Goal: Task Accomplishment & Management: Manage account settings

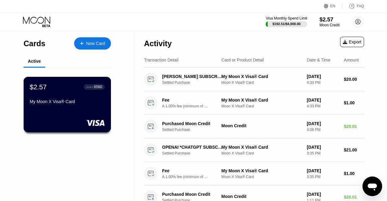
click at [82, 96] on div "$2.57 ● ● ● ● 6560 My Moon X Visa® Card" at bounding box center [67, 95] width 75 height 24
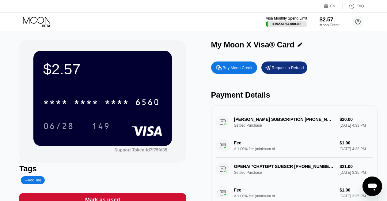
scroll to position [31, 0]
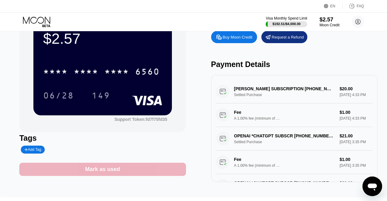
click at [170, 172] on div "Mark as used" at bounding box center [102, 169] width 166 height 13
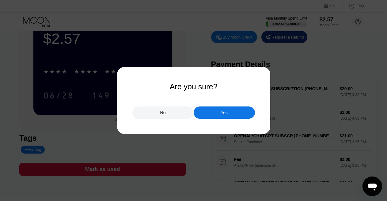
click at [230, 115] on div "Yes" at bounding box center [224, 113] width 61 height 12
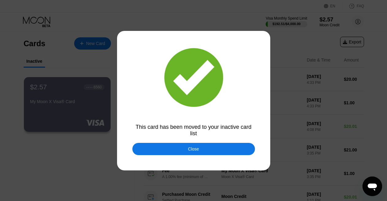
click at [103, 63] on div at bounding box center [196, 100] width 392 height 201
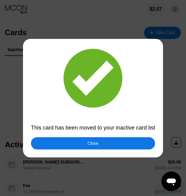
click at [101, 143] on div "Close" at bounding box center [93, 143] width 124 height 12
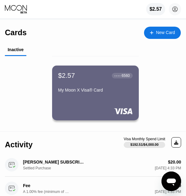
click at [81, 98] on div "$2.57 ● ● ● ● 6560 My Moon X Visa® Card" at bounding box center [95, 93] width 87 height 55
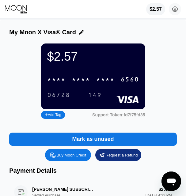
click at [110, 83] on div "* * * *" at bounding box center [105, 79] width 18 height 7
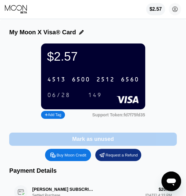
click at [99, 142] on div "Mark as unused" at bounding box center [93, 139] width 42 height 7
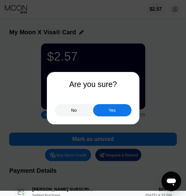
click at [107, 113] on div "Yes" at bounding box center [112, 110] width 38 height 12
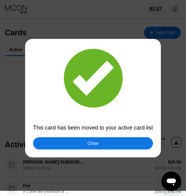
click at [136, 145] on div "Close" at bounding box center [93, 143] width 120 height 12
